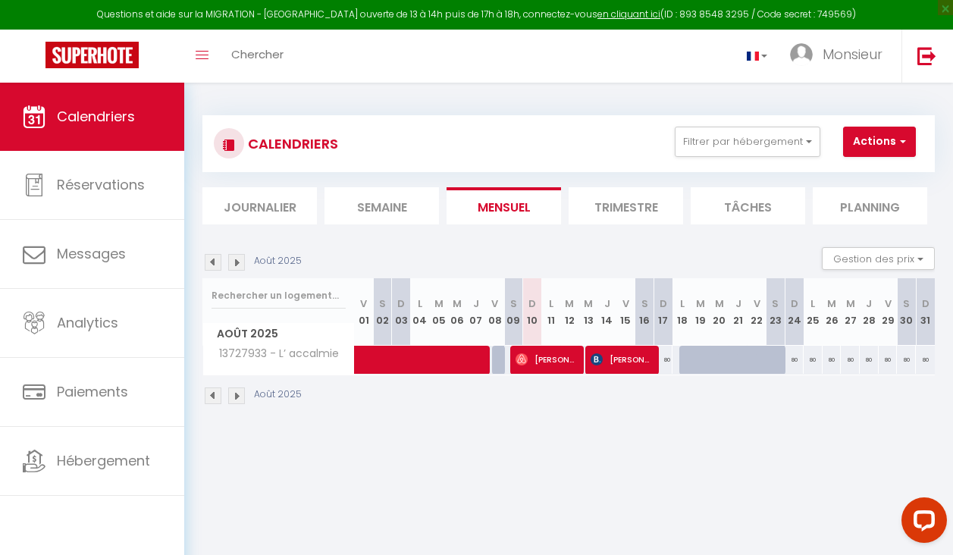
click at [840, 460] on body "Questions et aide sur la MIGRATION - [GEOGRAPHIC_DATA] ouverte de 13 à 14h puis…" at bounding box center [476, 360] width 953 height 555
click at [692, 398] on div "Août 2025" at bounding box center [569, 397] width 733 height 45
click at [238, 395] on img at bounding box center [236, 396] width 17 height 17
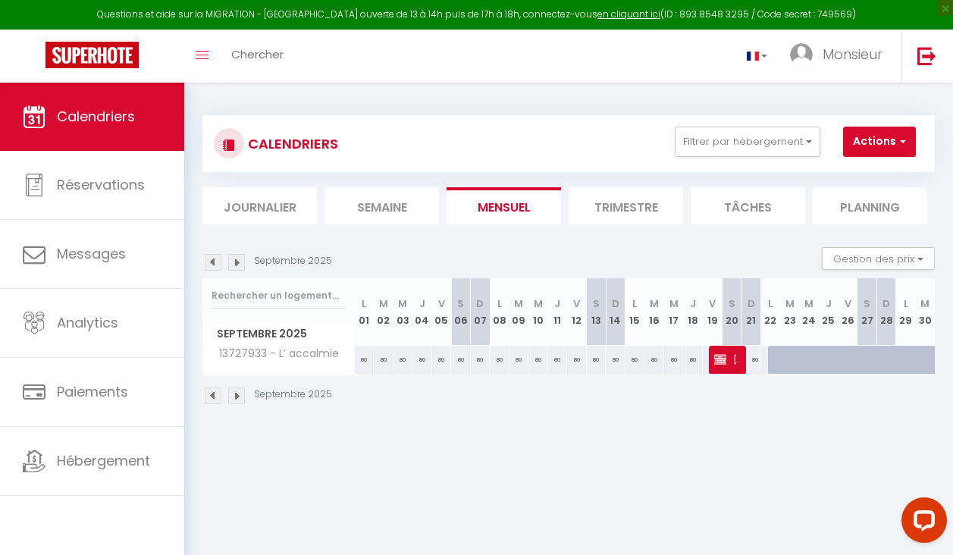
click at [239, 396] on img at bounding box center [236, 396] width 17 height 17
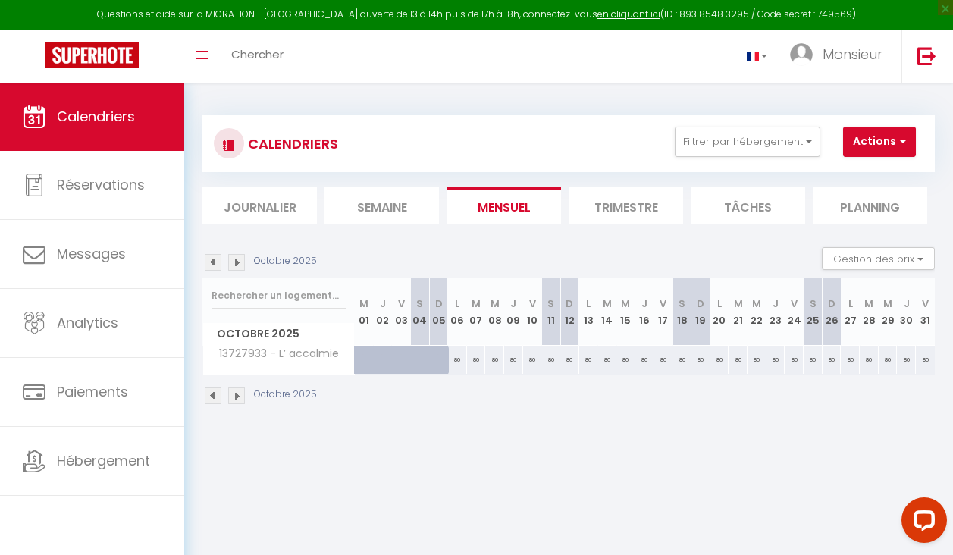
click at [239, 396] on img at bounding box center [236, 396] width 17 height 17
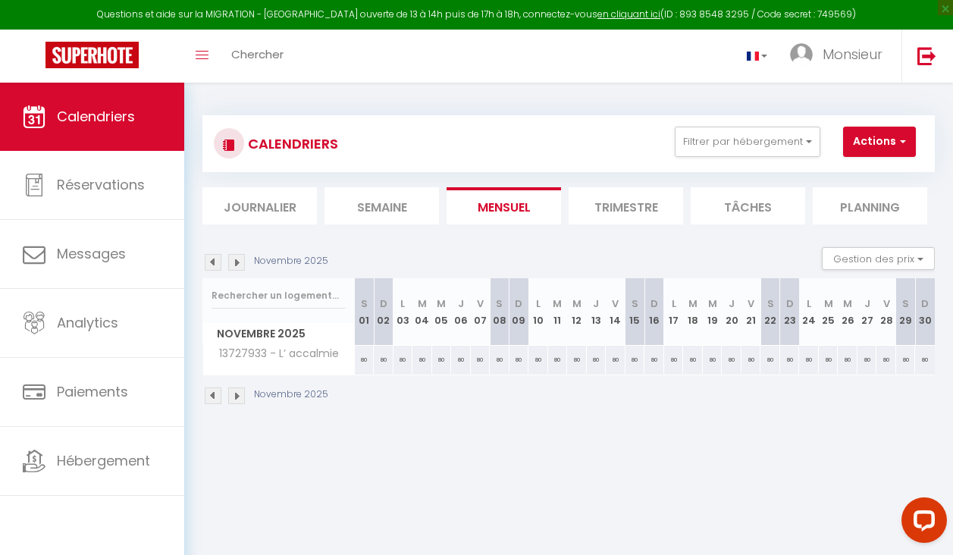
click at [238, 397] on img at bounding box center [236, 396] width 17 height 17
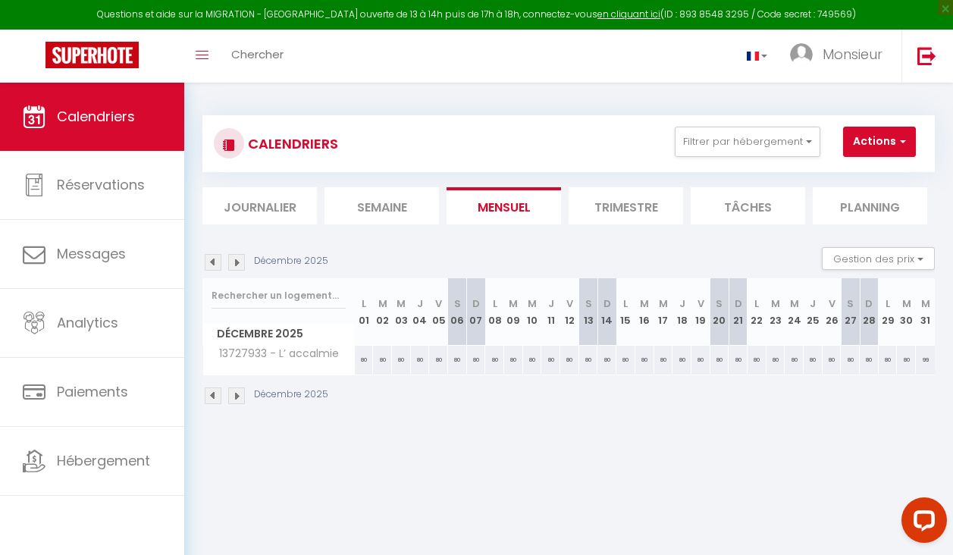
click at [238, 397] on img at bounding box center [236, 396] width 17 height 17
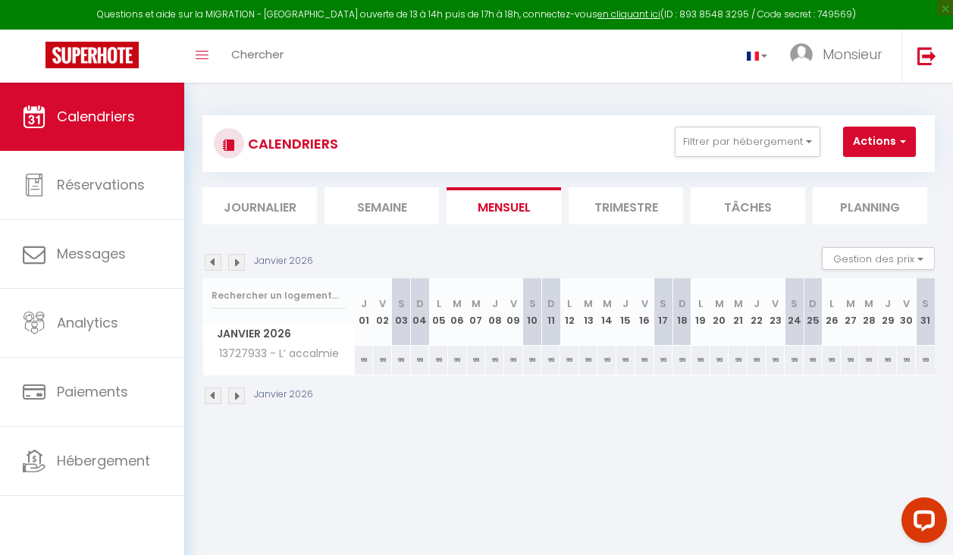
click at [212, 395] on img at bounding box center [213, 396] width 17 height 17
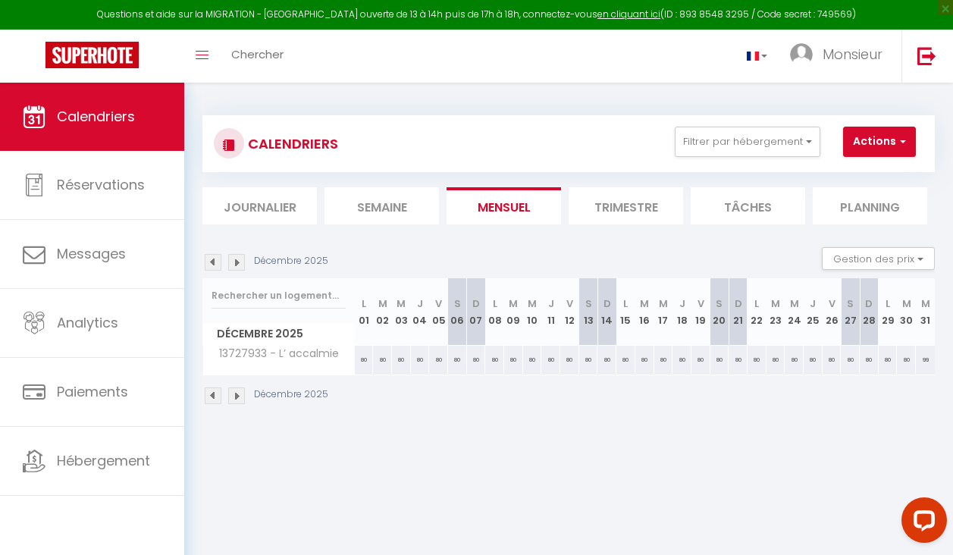
click at [212, 395] on img at bounding box center [213, 396] width 17 height 17
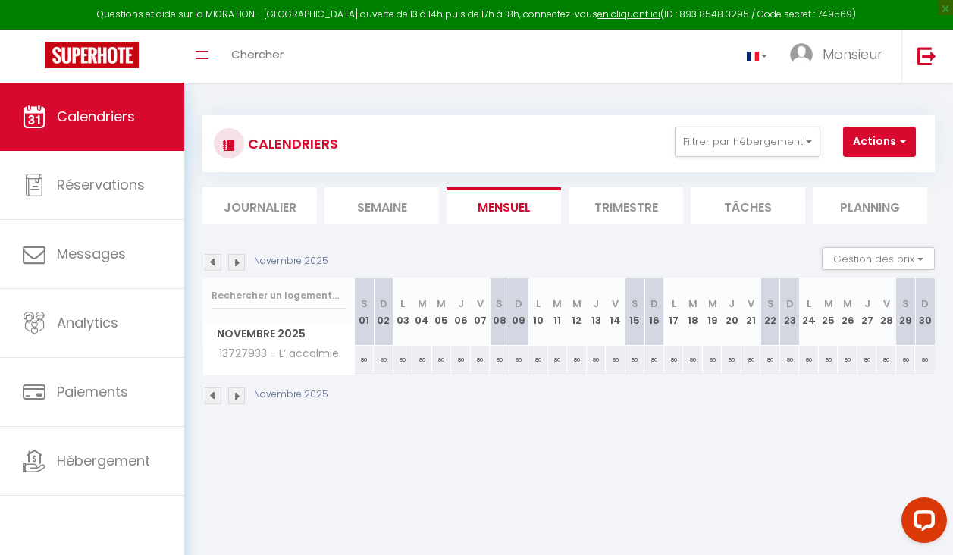
click at [215, 395] on img at bounding box center [213, 396] width 17 height 17
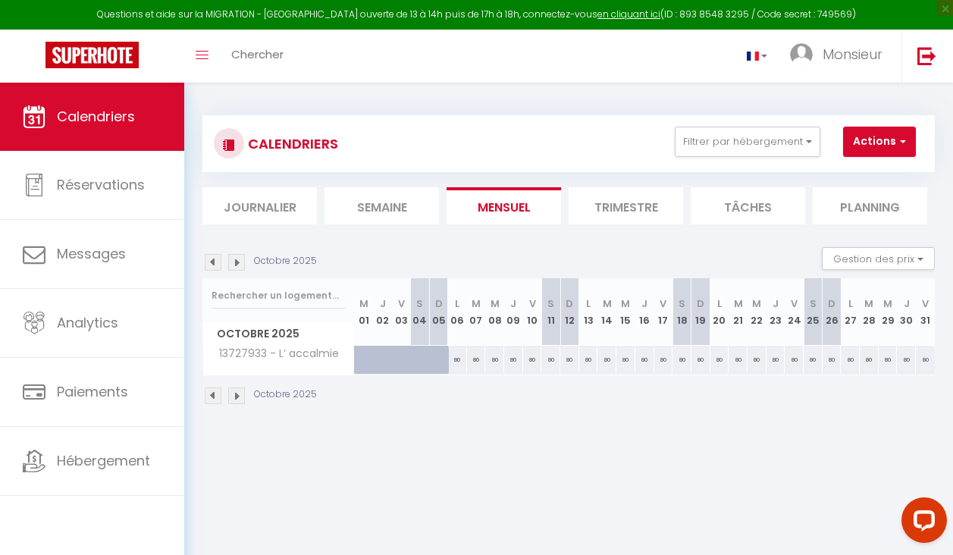
click at [215, 395] on img at bounding box center [213, 396] width 17 height 17
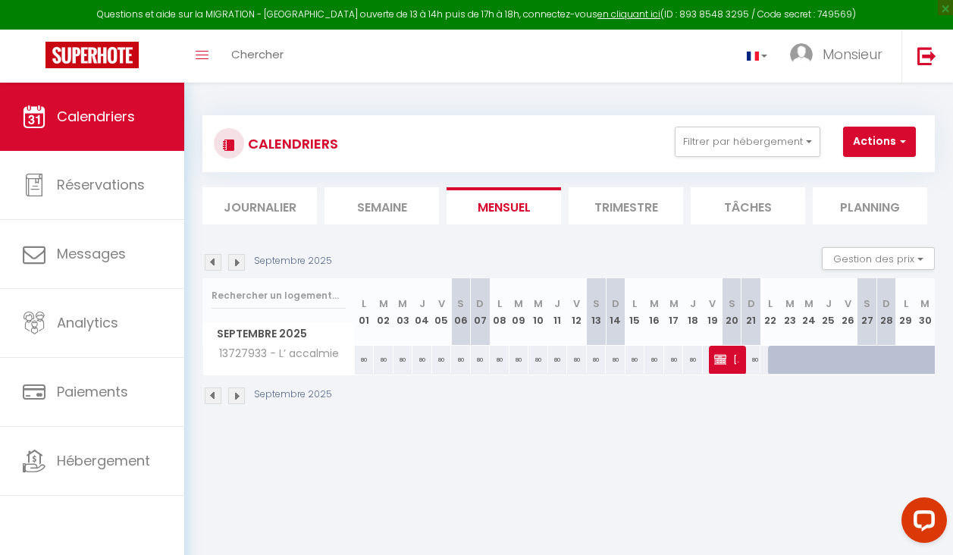
click at [215, 395] on img at bounding box center [213, 396] width 17 height 17
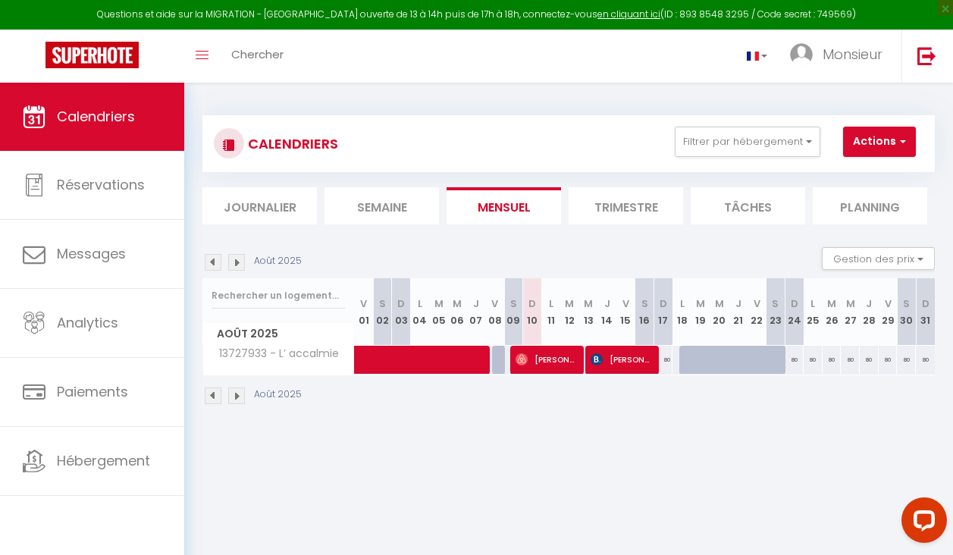
click at [238, 395] on img at bounding box center [236, 396] width 17 height 17
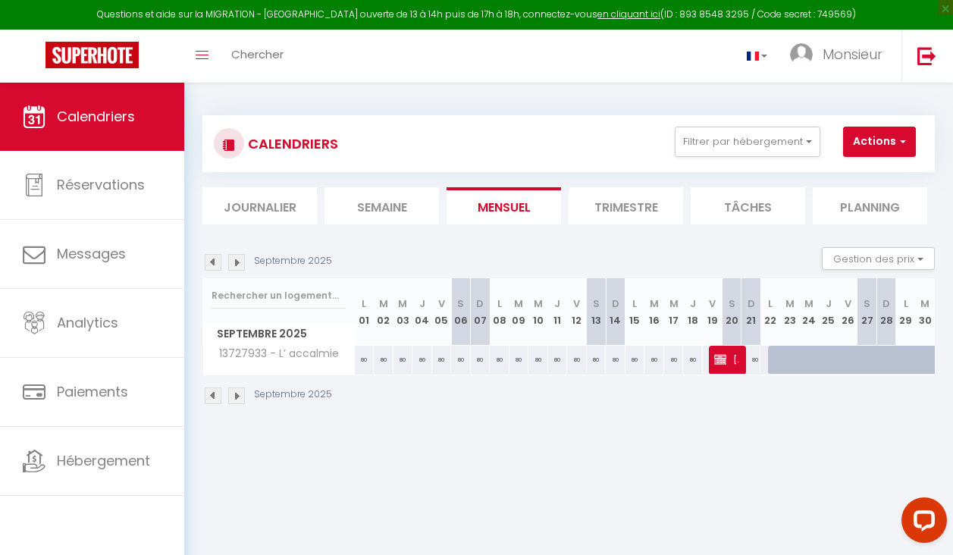
click at [771, 393] on div "Septembre 2025" at bounding box center [569, 397] width 733 height 45
click at [237, 394] on img at bounding box center [236, 396] width 17 height 17
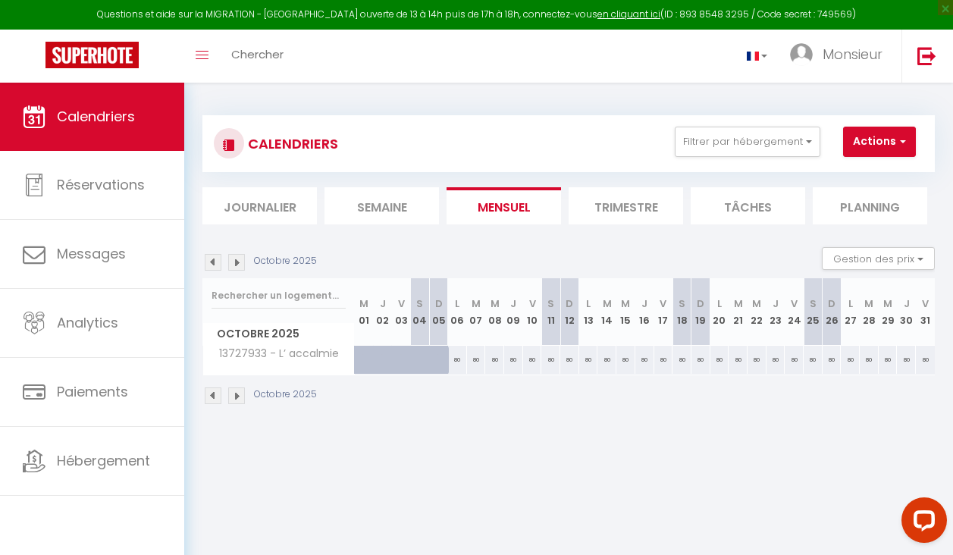
click at [237, 394] on img at bounding box center [236, 396] width 17 height 17
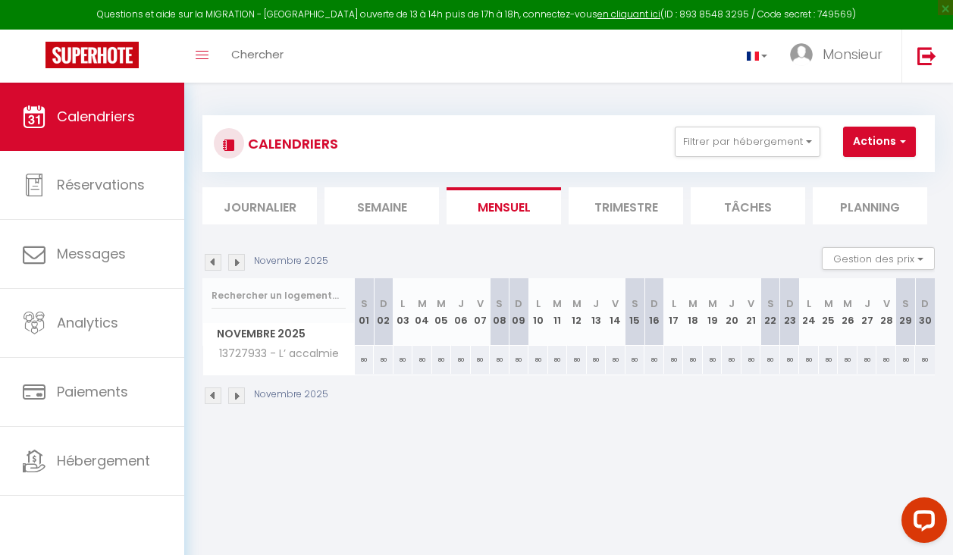
click at [216, 398] on img at bounding box center [213, 396] width 17 height 17
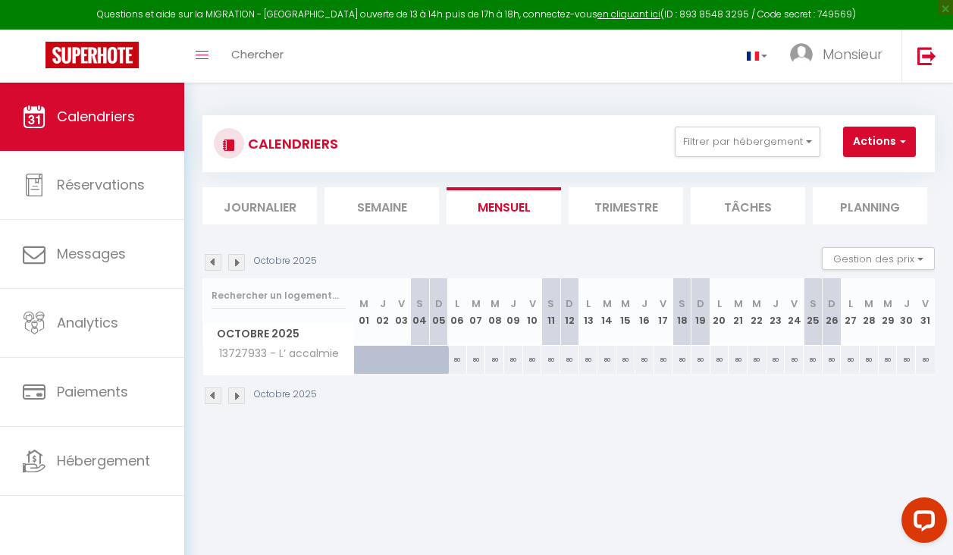
click at [212, 397] on img at bounding box center [213, 396] width 17 height 17
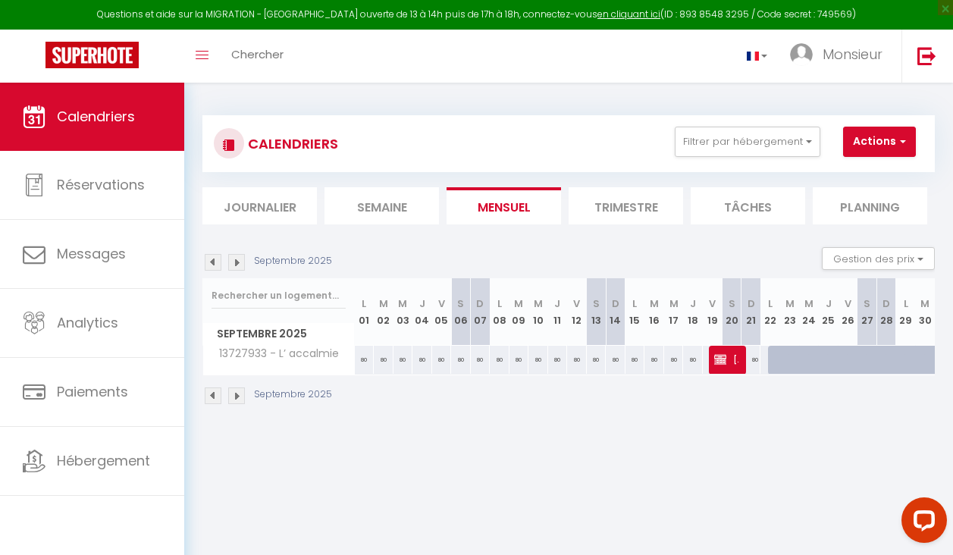
click at [214, 394] on img at bounding box center [213, 396] width 17 height 17
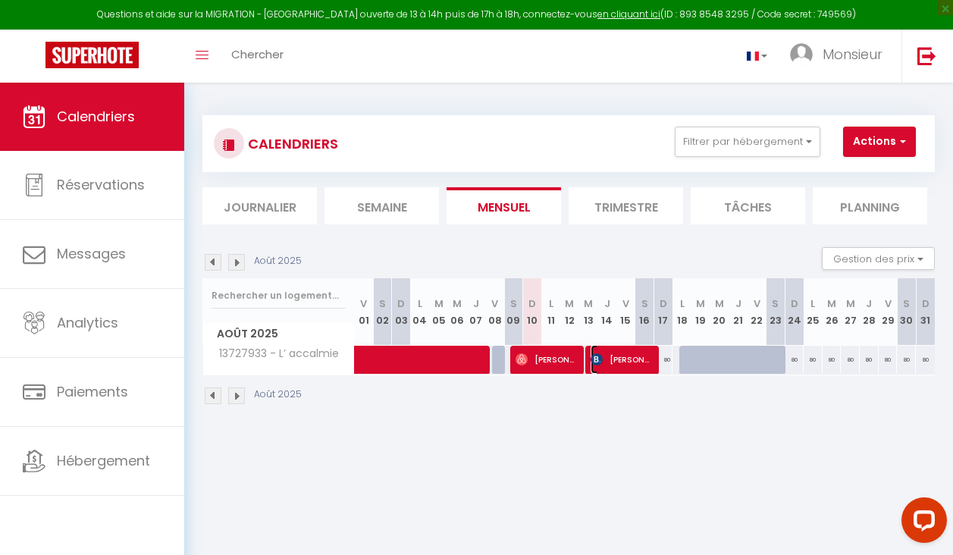
click at [625, 365] on span "[PERSON_NAME]" at bounding box center [621, 359] width 61 height 29
select select "OK"
select select "KO"
select select "0"
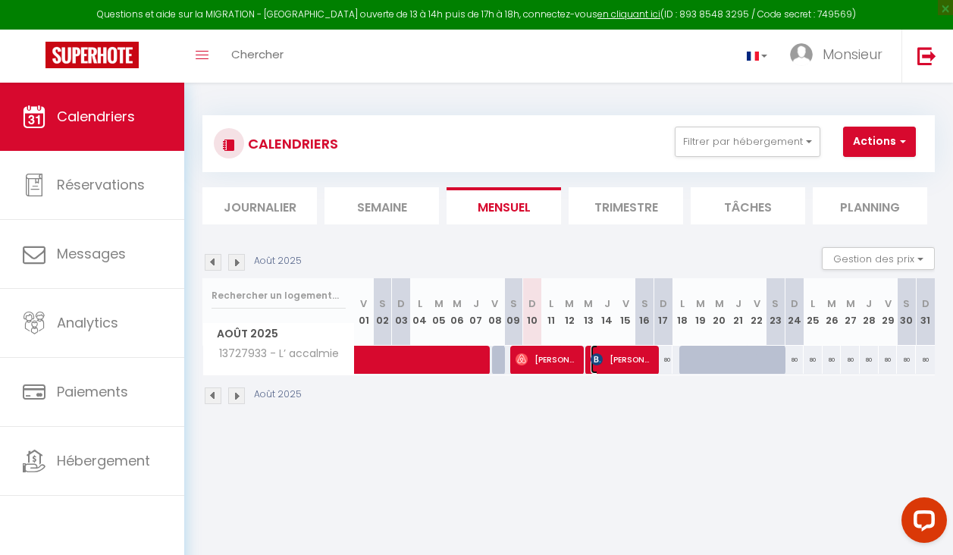
select select "1"
select select
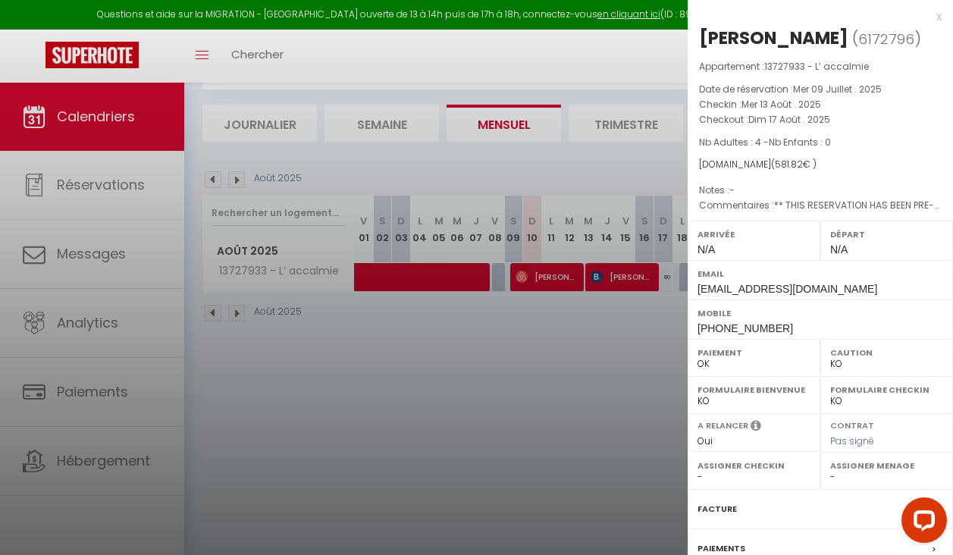
click at [925, 15] on div "x" at bounding box center [815, 17] width 254 height 18
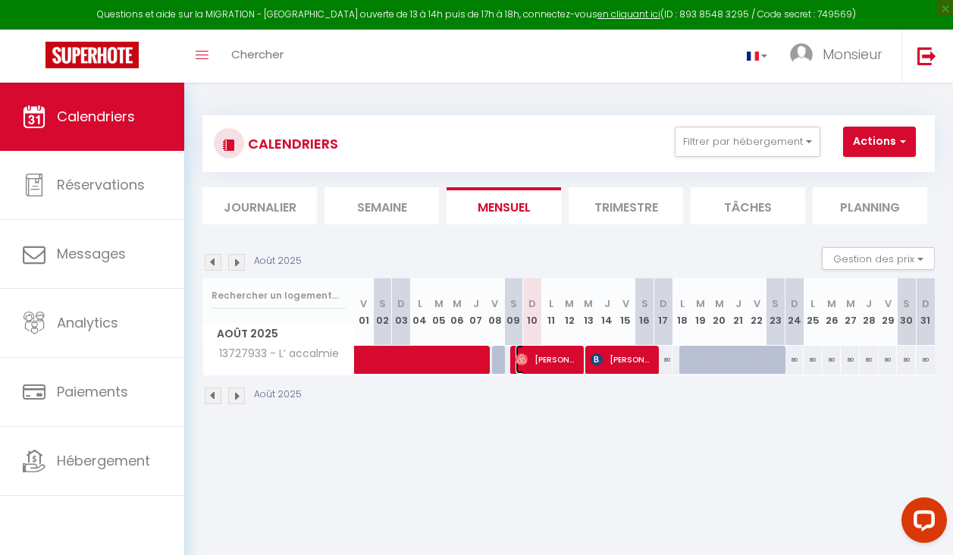
click at [548, 360] on span "[PERSON_NAME]" at bounding box center [546, 359] width 61 height 29
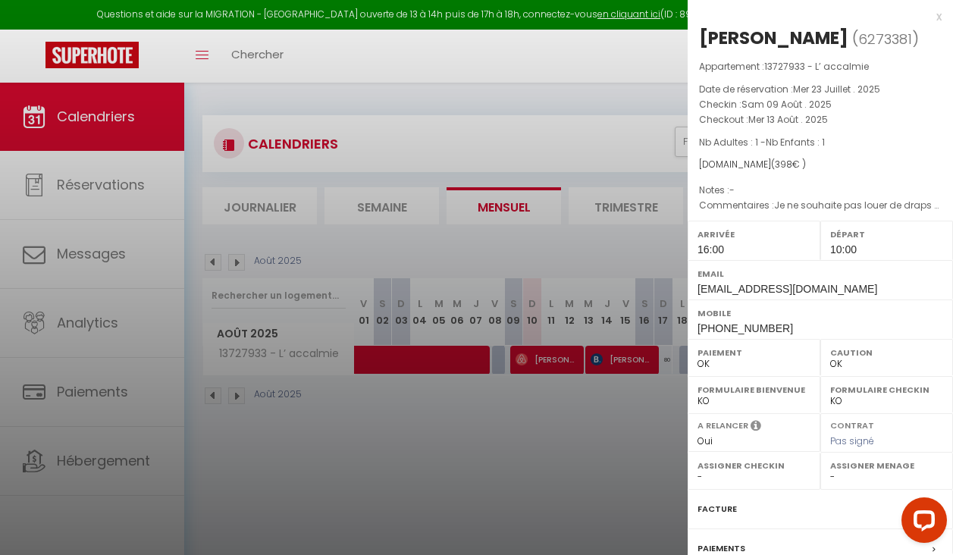
click at [432, 364] on div at bounding box center [476, 277] width 953 height 555
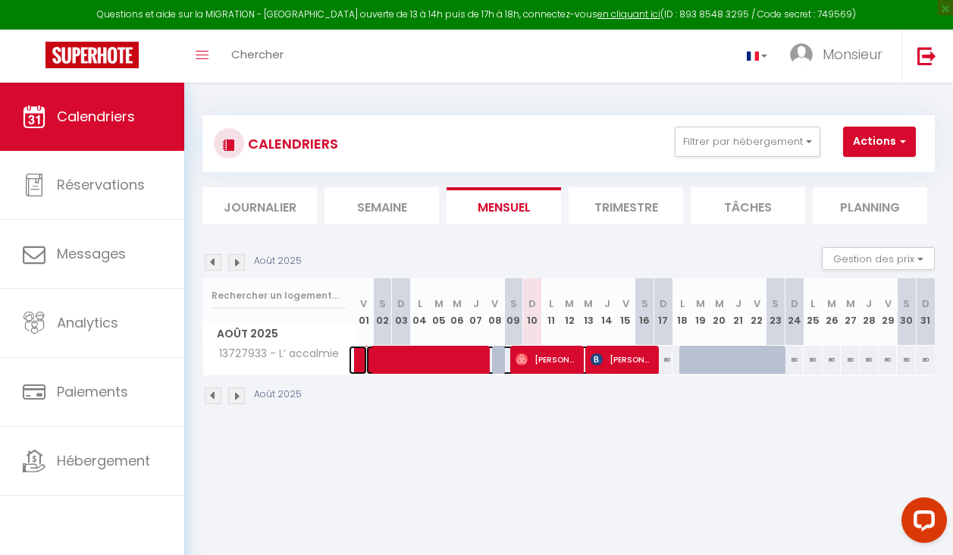
click at [427, 362] on span at bounding box center [488, 360] width 244 height 29
select select "KO"
select select "0"
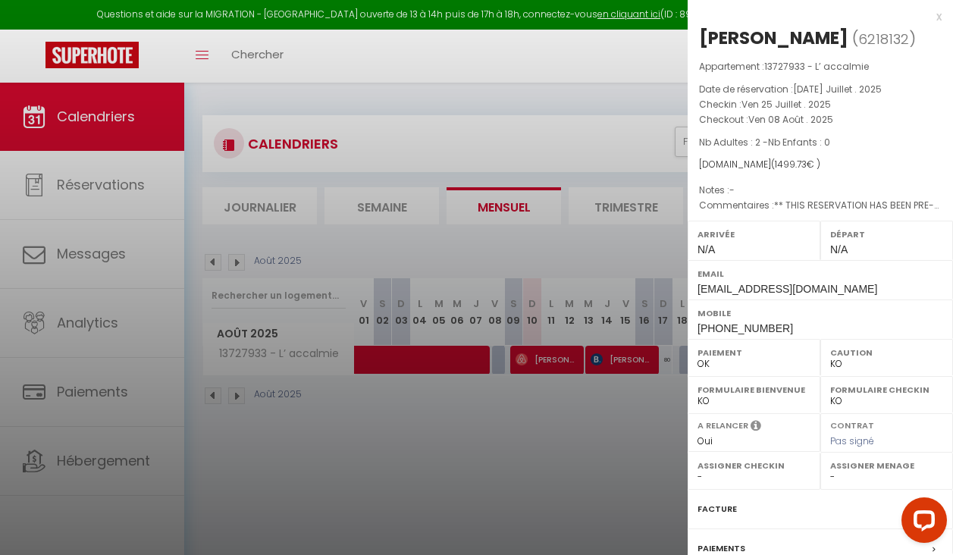
click at [214, 397] on div at bounding box center [476, 277] width 953 height 555
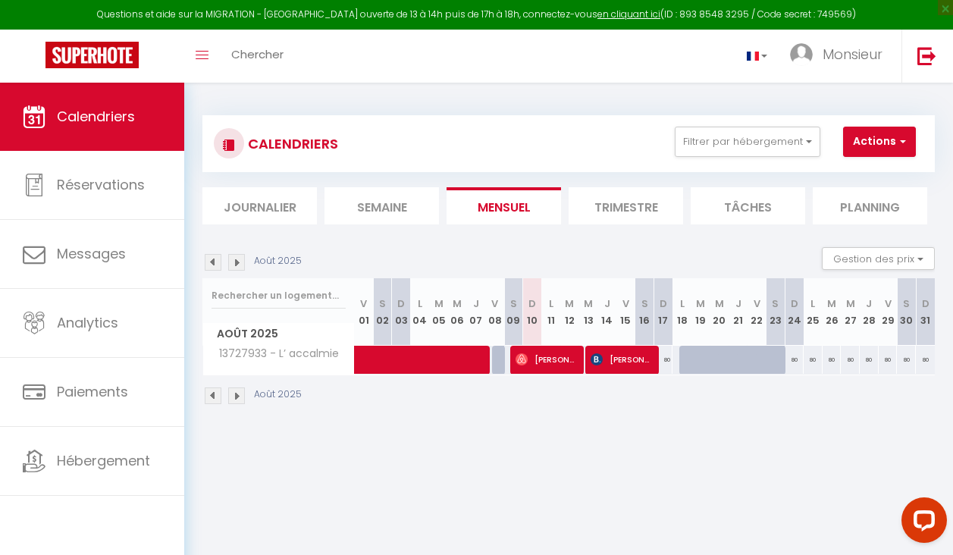
click at [215, 397] on img at bounding box center [213, 396] width 17 height 17
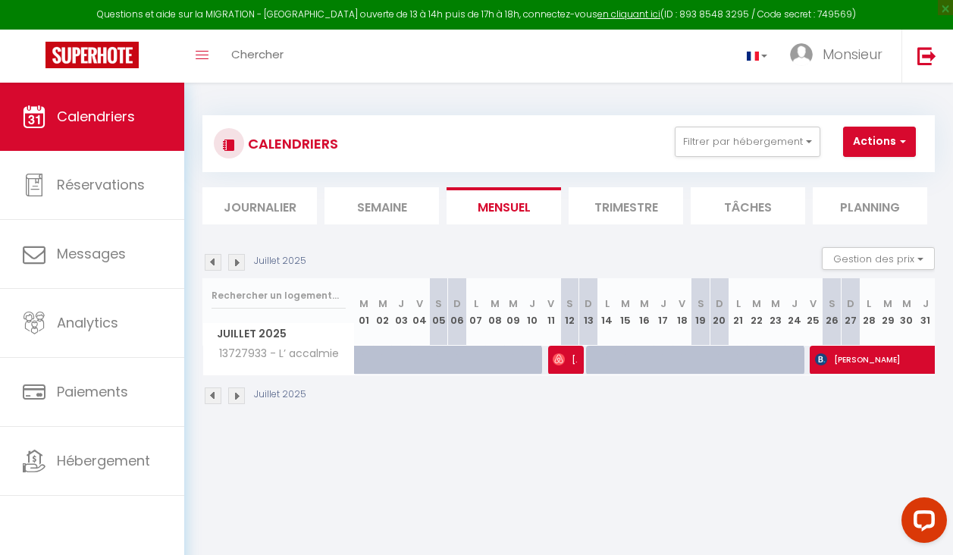
click at [238, 397] on img at bounding box center [236, 396] width 17 height 17
